Goal: Communication & Community: Share content

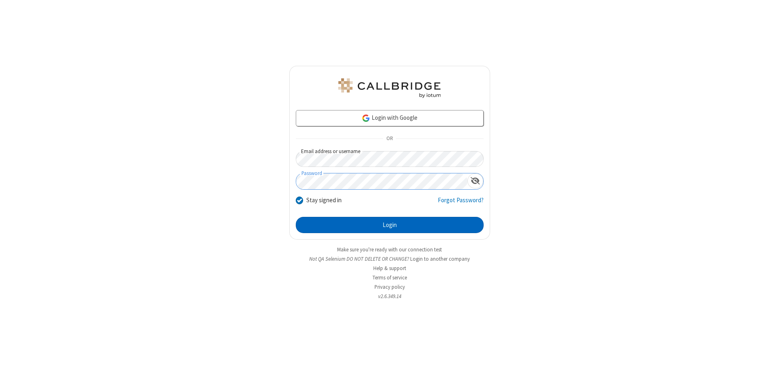
click at [390, 225] on button "Login" at bounding box center [390, 225] width 188 height 16
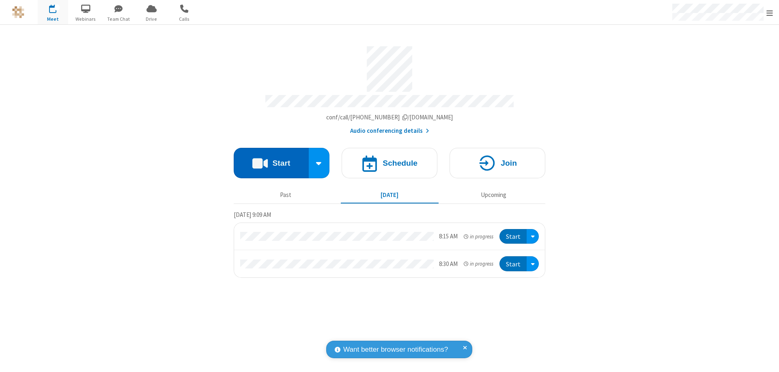
click at [271, 159] on button "Start" at bounding box center [271, 163] width 75 height 30
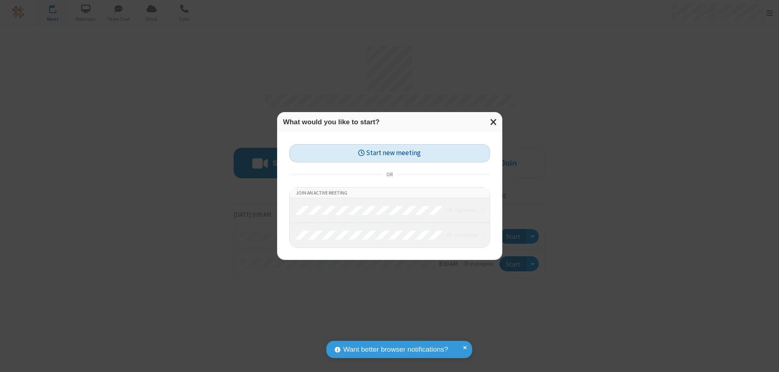
click at [390, 153] on button "Start new meeting" at bounding box center [389, 153] width 201 height 18
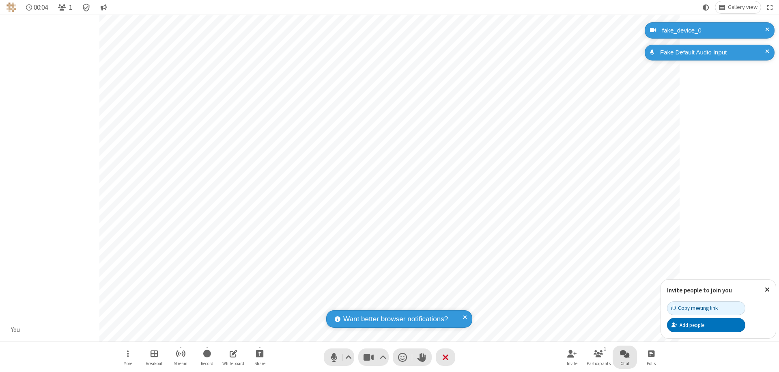
click at [625, 353] on span "Open chat" at bounding box center [625, 353] width 10 height 10
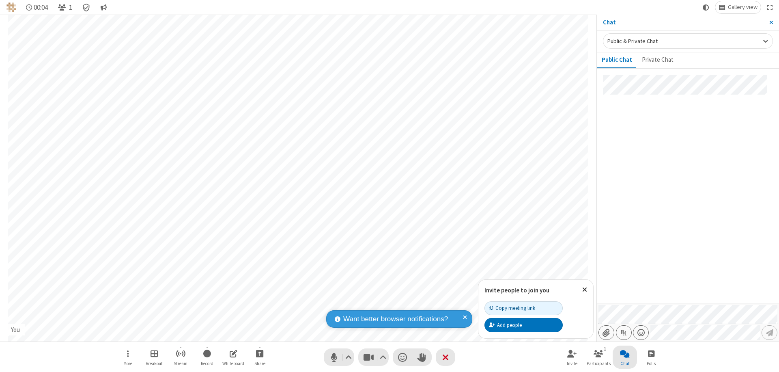
type input "C:\fakepath\doc_test.docx"
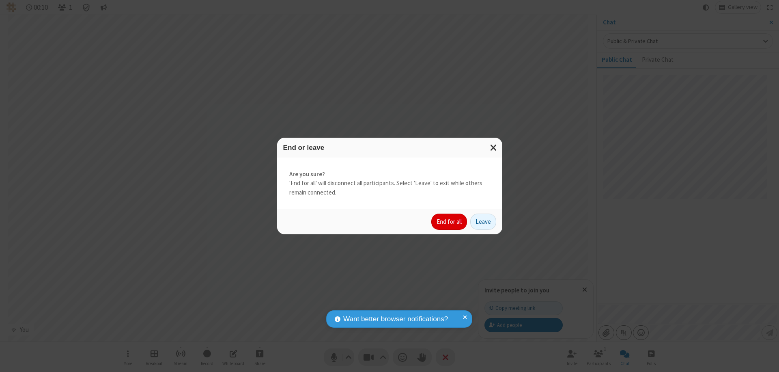
click at [450, 222] on button "End for all" at bounding box center [449, 222] width 36 height 16
